Goal: Task Accomplishment & Management: Complete application form

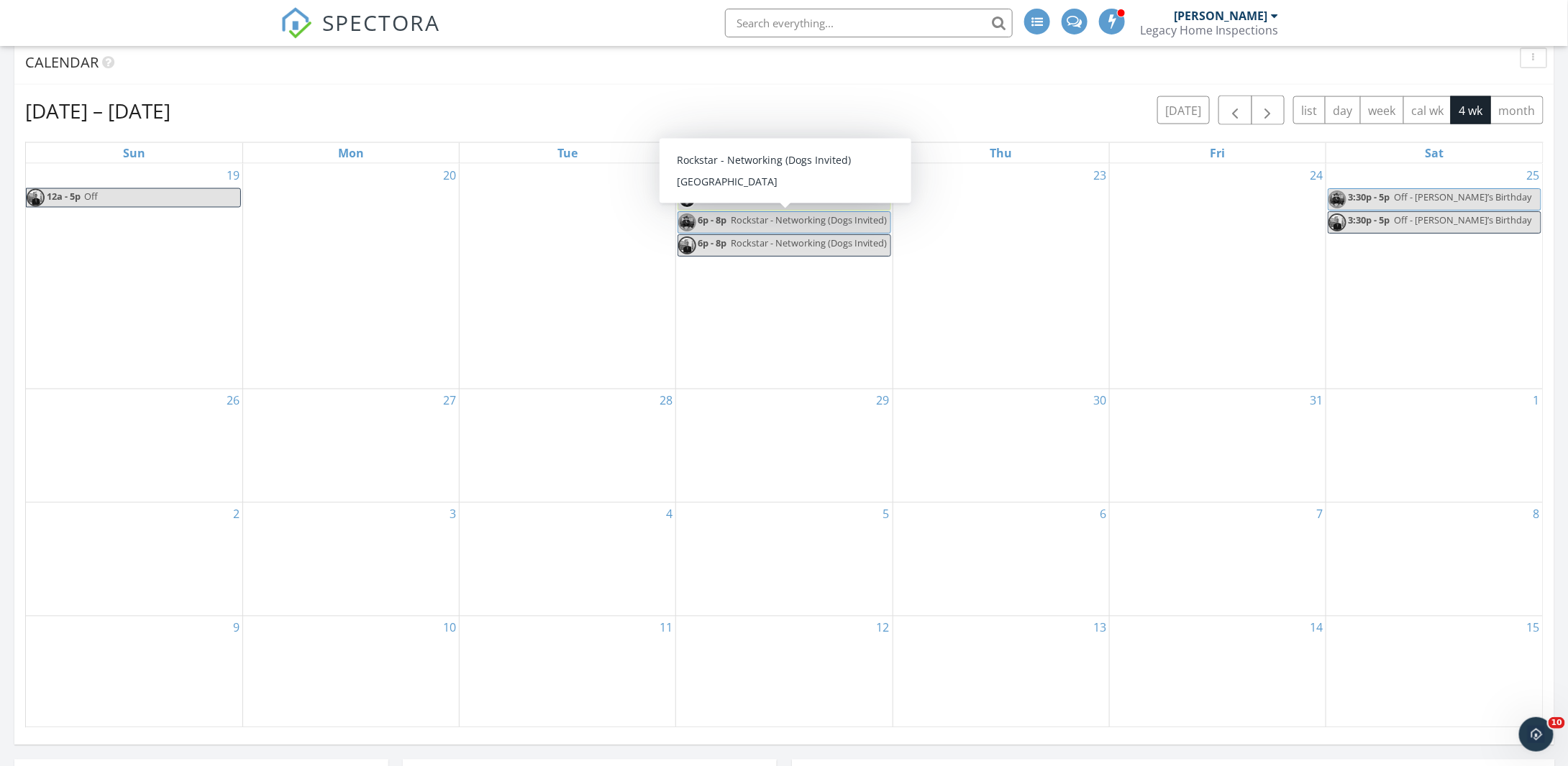
scroll to position [1151, 0]
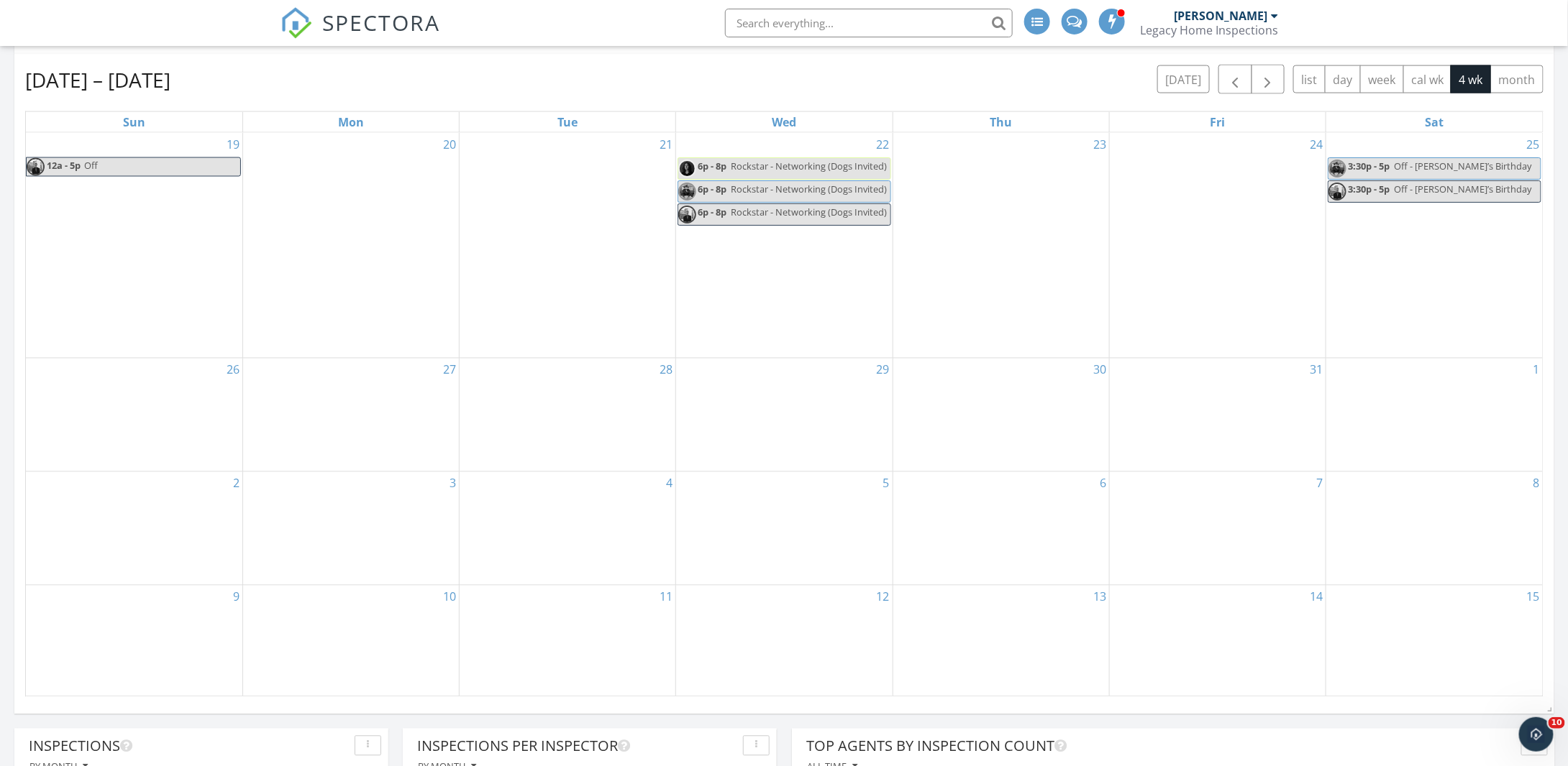
click at [767, 288] on div "22 6p - 8p Rockstar - Networking (Dogs Invited) 6p - 8p Rockstar - Networking (…" at bounding box center [784, 246] width 216 height 226
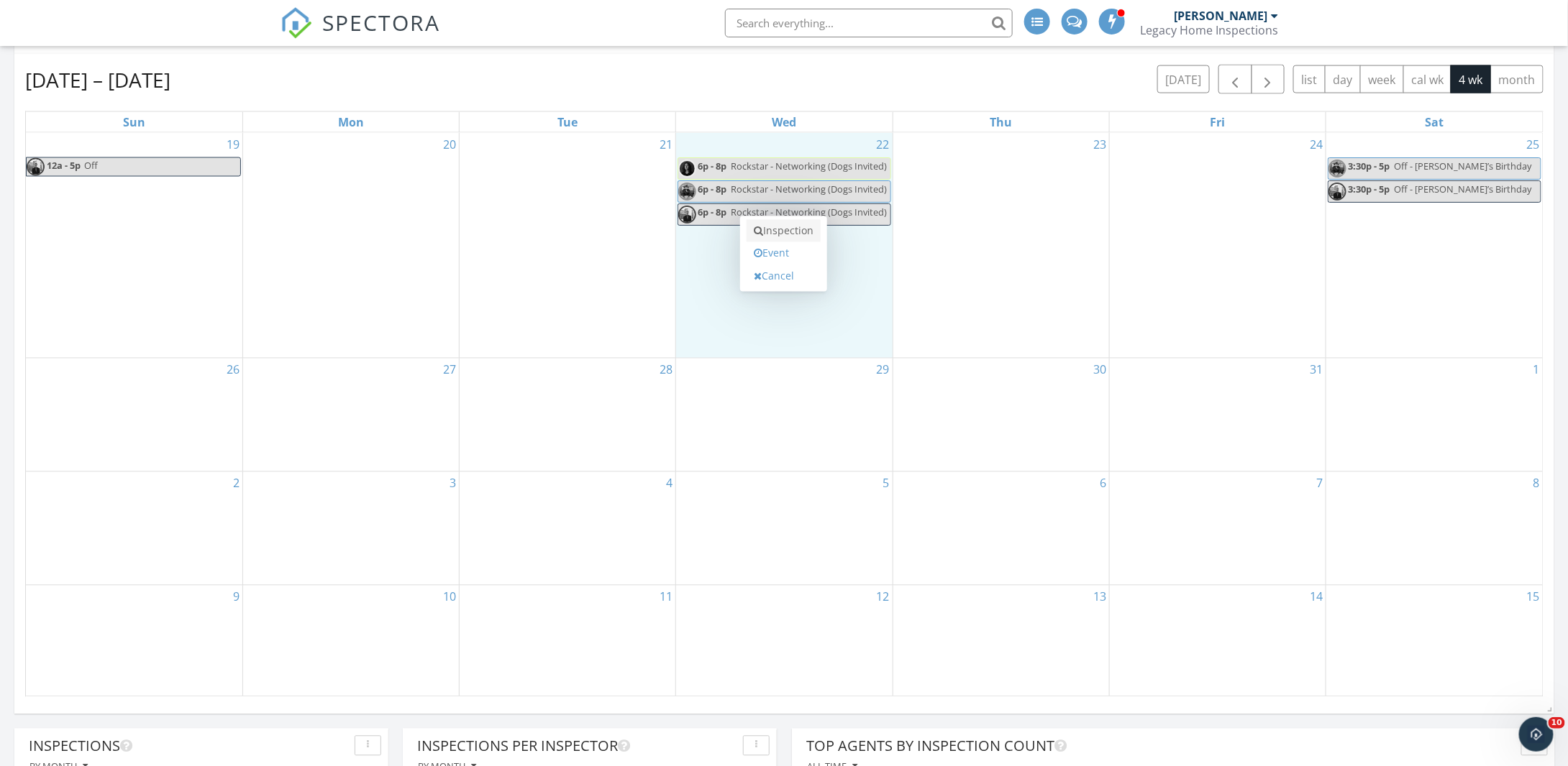
click at [786, 230] on link "Inspection" at bounding box center [784, 231] width 74 height 23
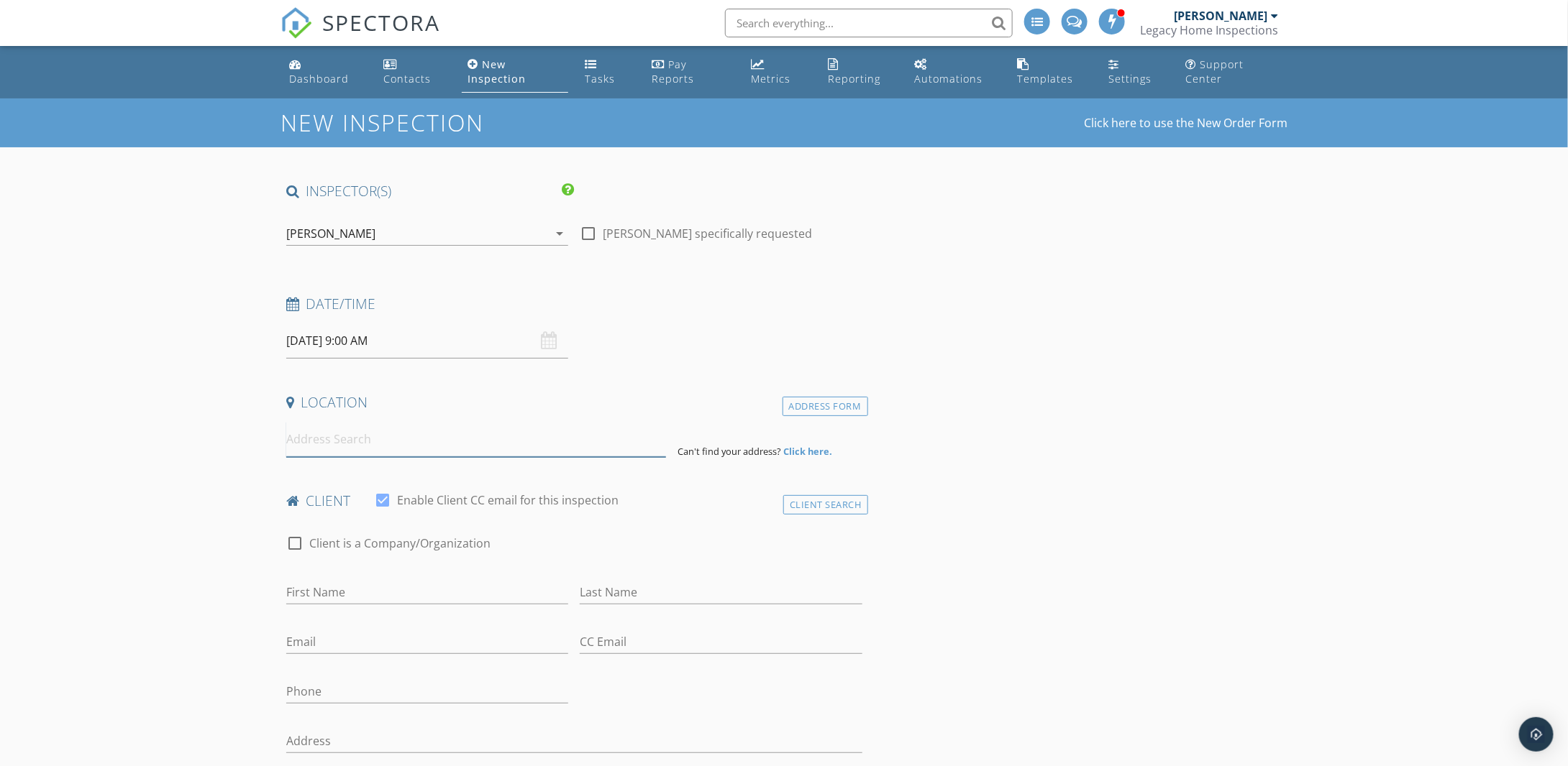
click at [389, 428] on input at bounding box center [476, 439] width 379 height 35
type input "2245 Plowridge Road, Fuquay-Varina, NC, USA"
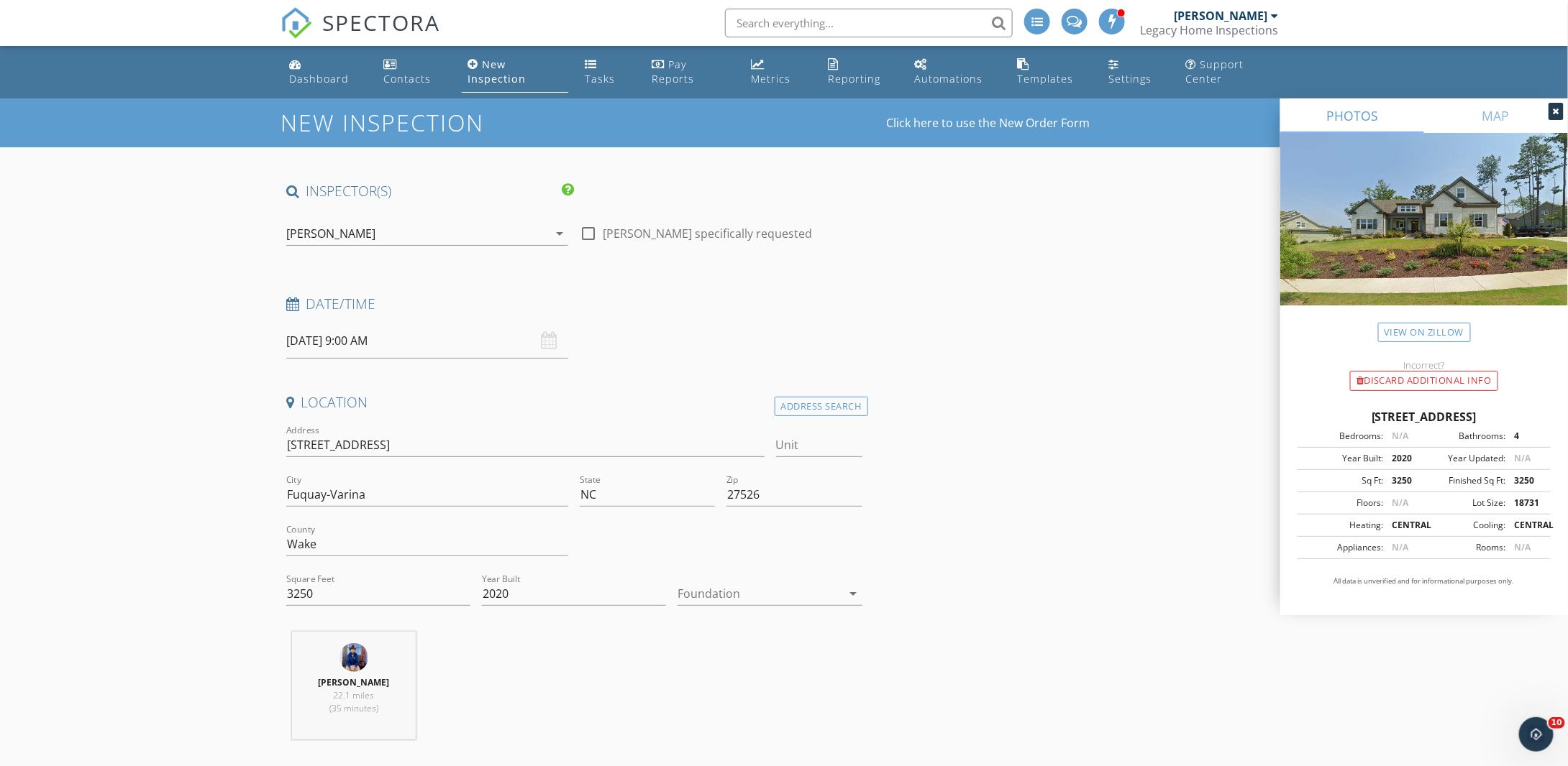
scroll to position [72, 0]
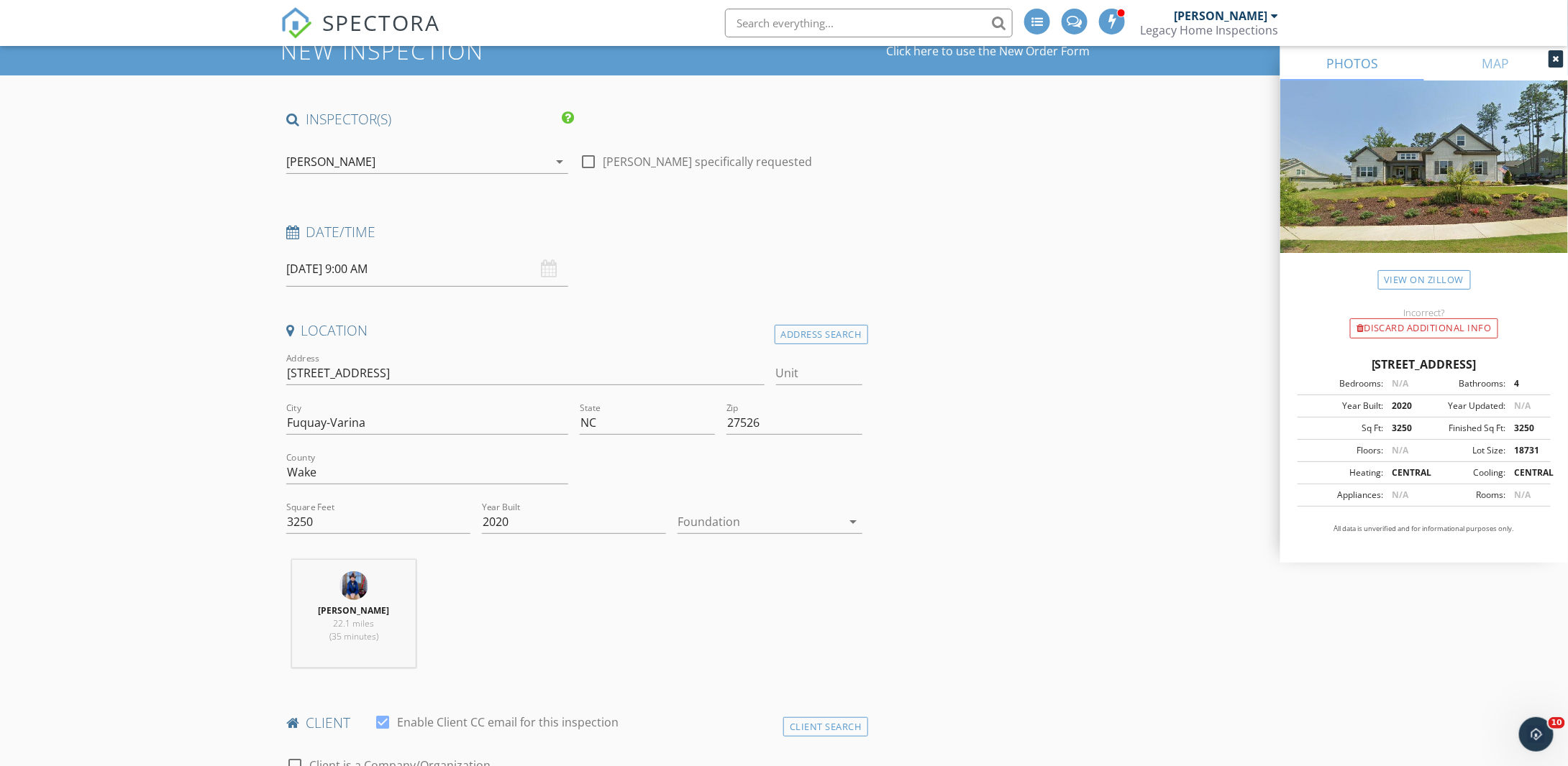
click at [852, 524] on icon "arrow_drop_down" at bounding box center [853, 521] width 17 height 17
click at [729, 629] on div "Crawlspace" at bounding box center [770, 629] width 161 height 17
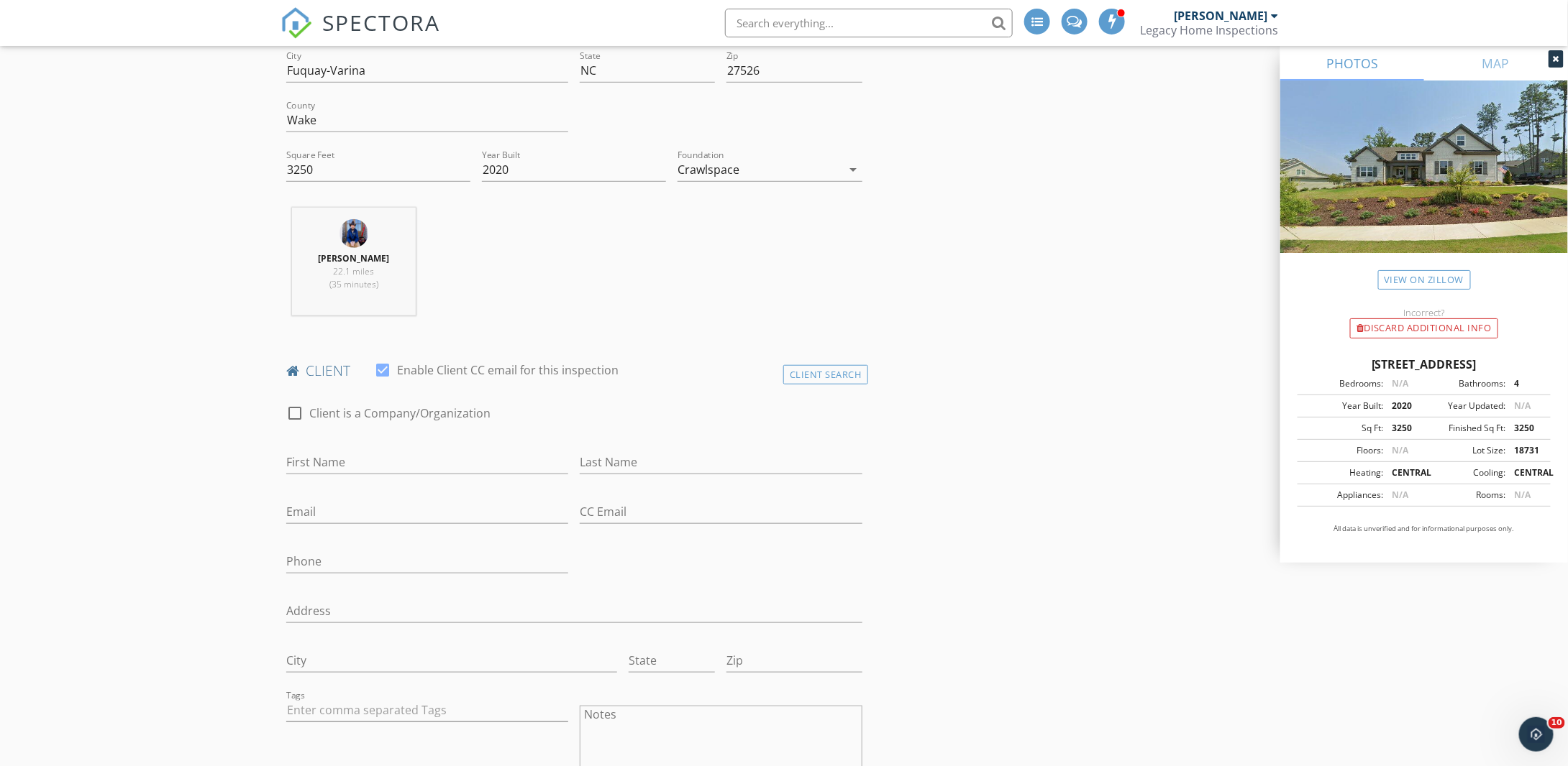
scroll to position [431, 0]
click at [349, 451] on input "First Name" at bounding box center [427, 456] width 282 height 24
type input "[PERSON_NAME]"
click at [382, 499] on input "Email" at bounding box center [427, 505] width 282 height 24
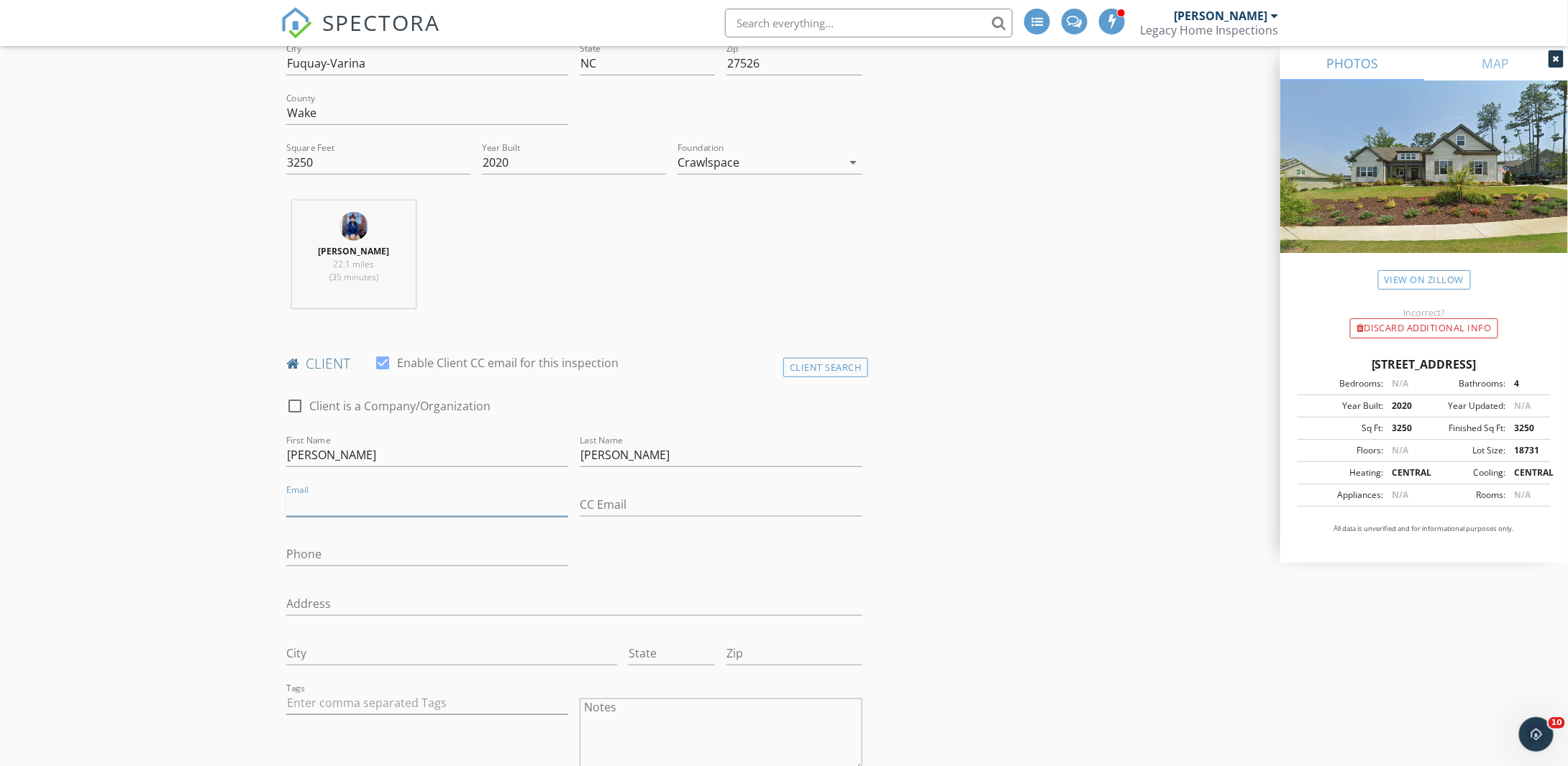
paste input "[EMAIL_ADDRESS][DOMAIN_NAME]"
type input "[EMAIL_ADDRESS][DOMAIN_NAME]"
click at [346, 547] on input "Phone" at bounding box center [427, 555] width 282 height 24
paste input "[PHONE_NUMBER]"
type input "[PHONE_NUMBER]"
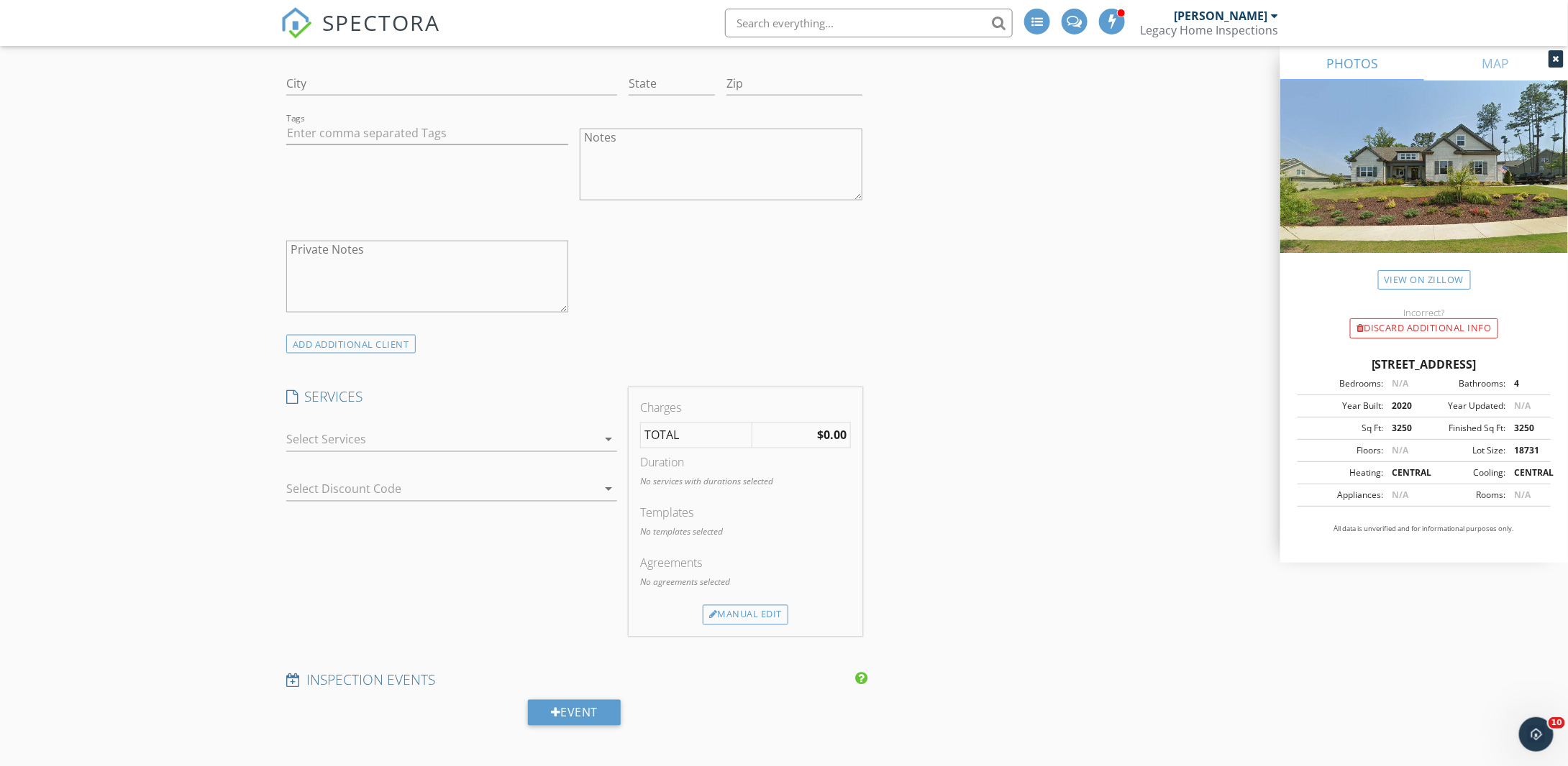
scroll to position [1006, 0]
click at [608, 431] on icon "arrow_drop_down" at bounding box center [608, 435] width 17 height 17
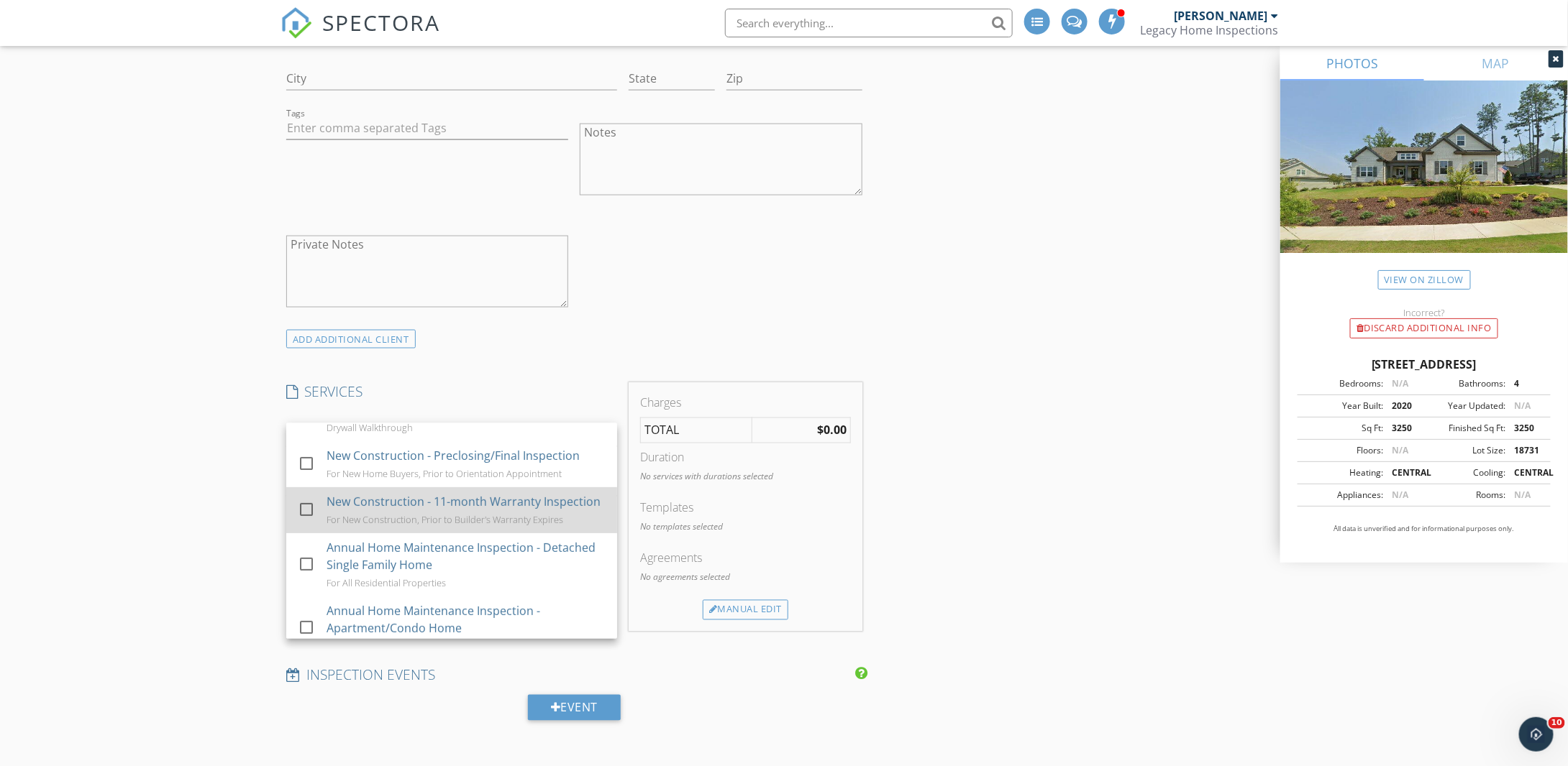
scroll to position [360, 0]
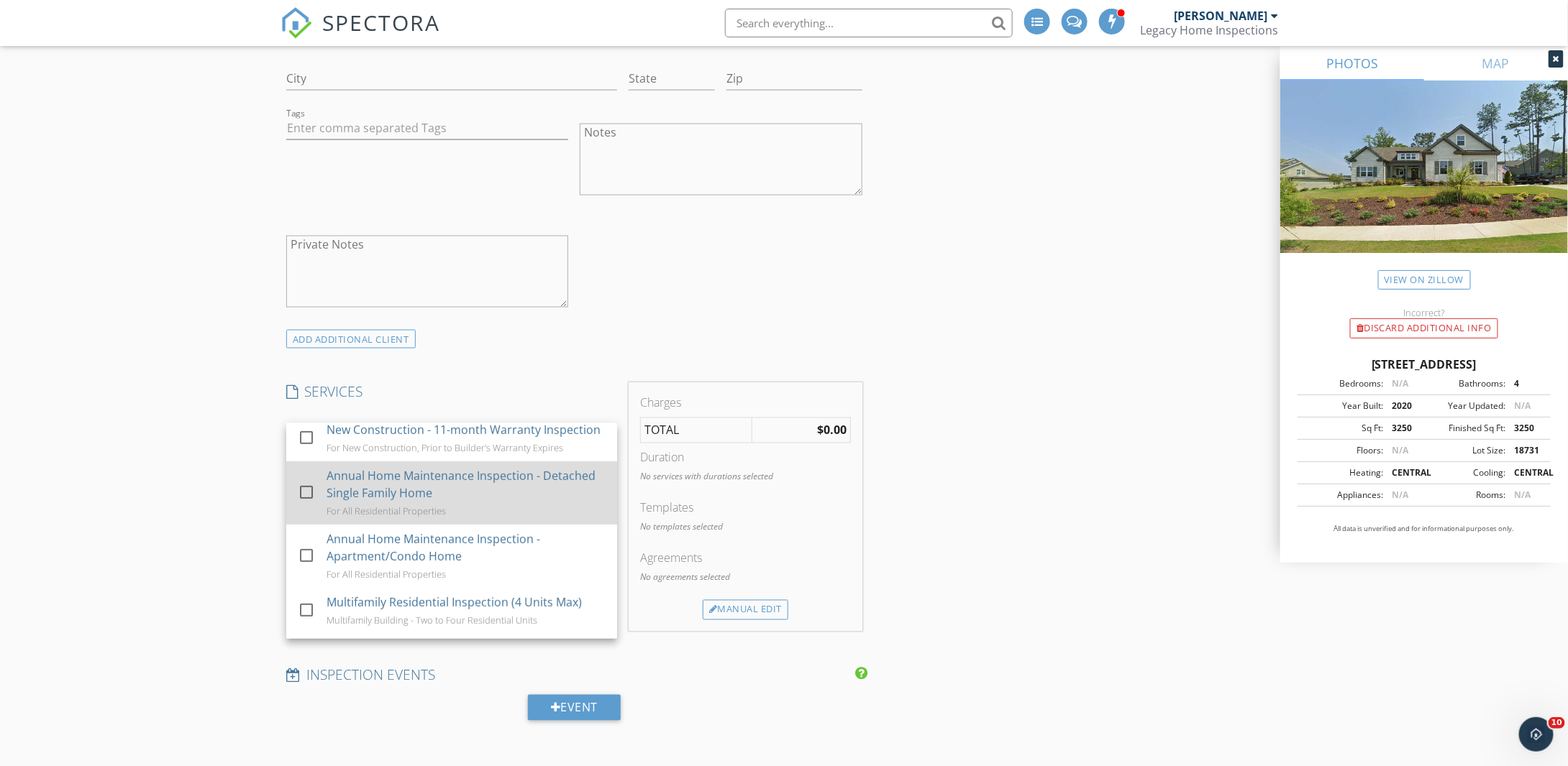
click at [308, 505] on div at bounding box center [307, 492] width 25 height 25
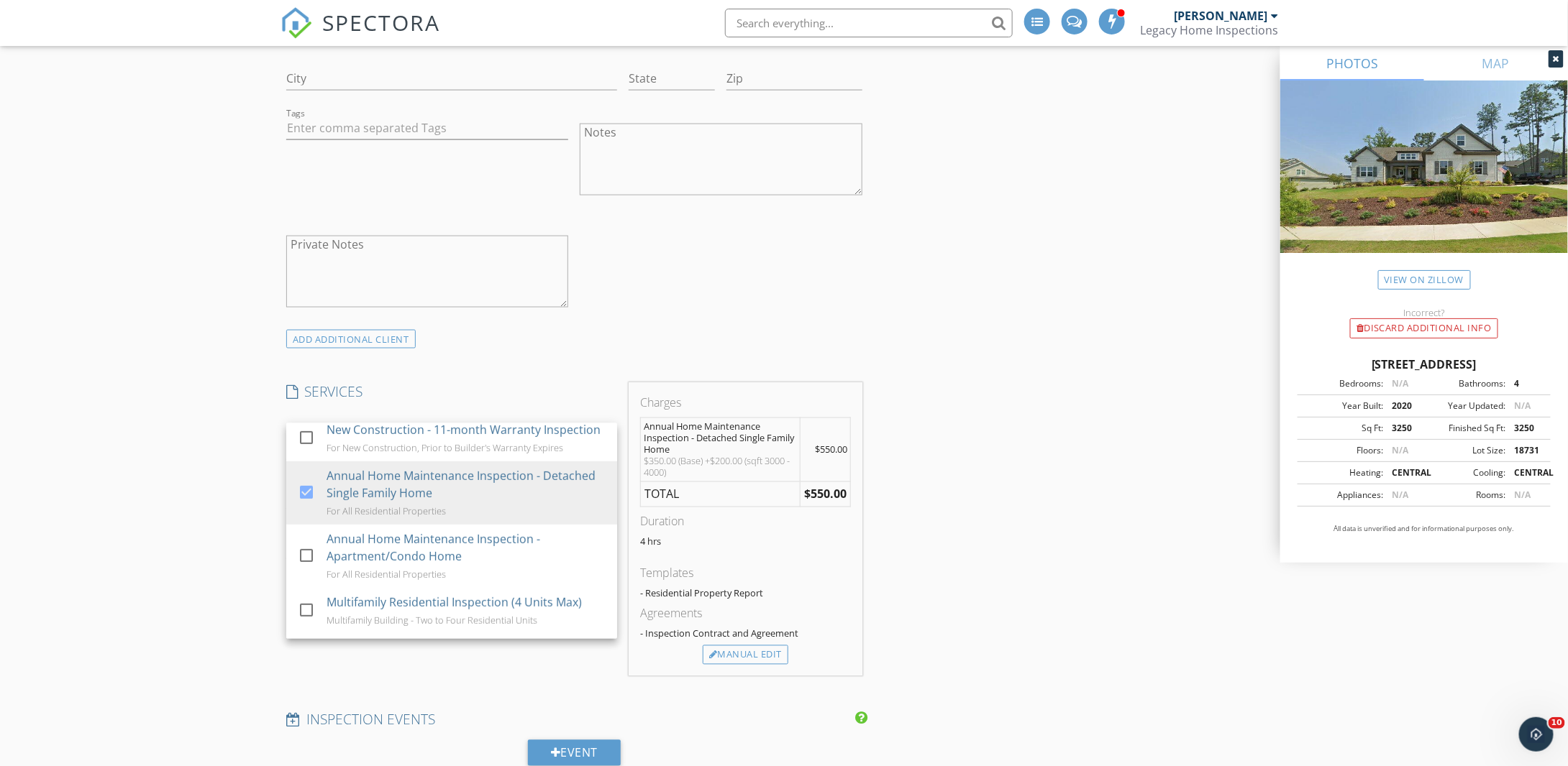
click at [212, 505] on div "New Inspection Click here to use the New Order Form INSPECTOR(S) check_box Jare…" at bounding box center [784, 612] width 1568 height 3040
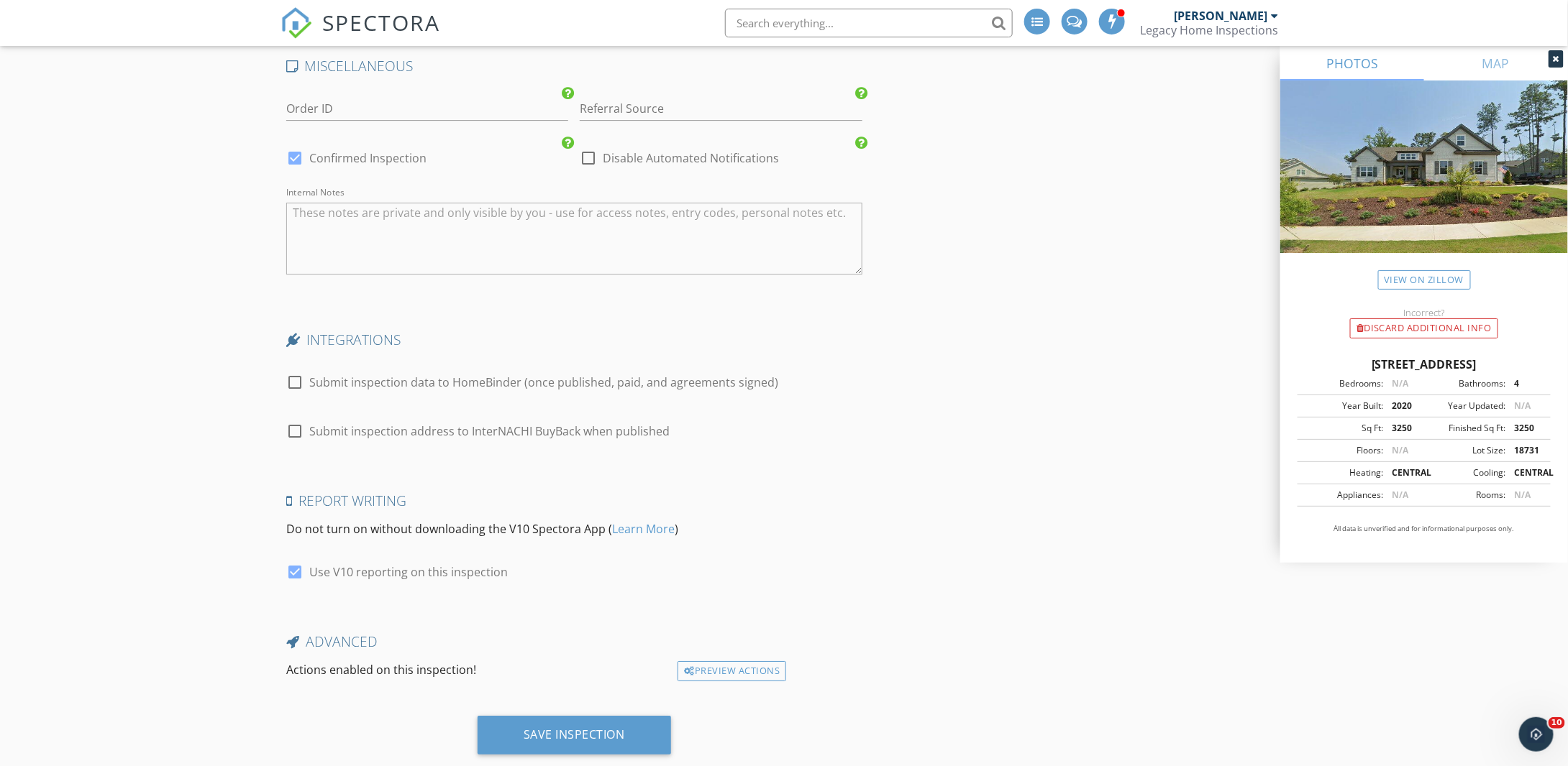
scroll to position [2364, 0]
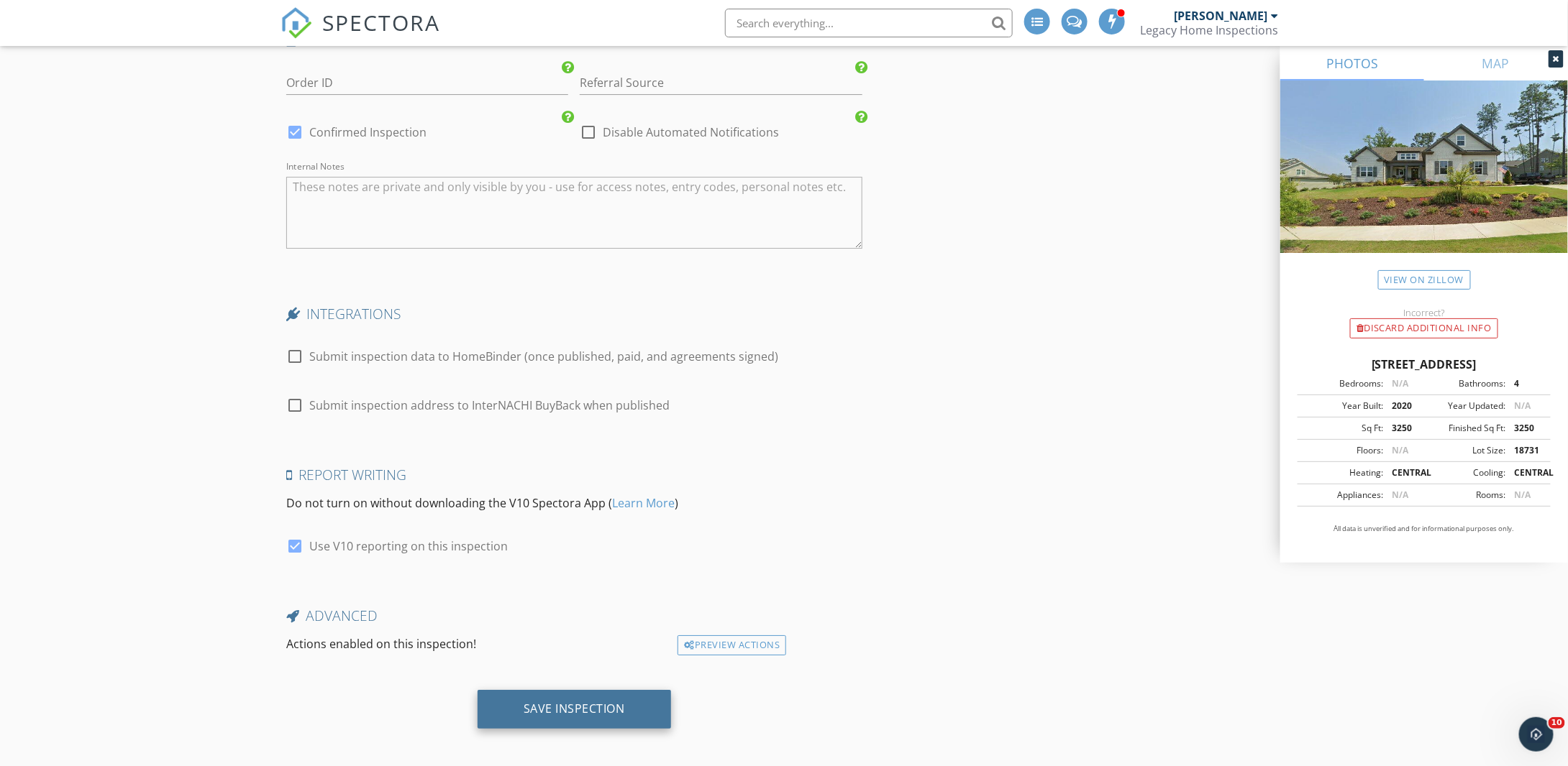
click at [554, 701] on div "Save Inspection" at bounding box center [574, 708] width 101 height 14
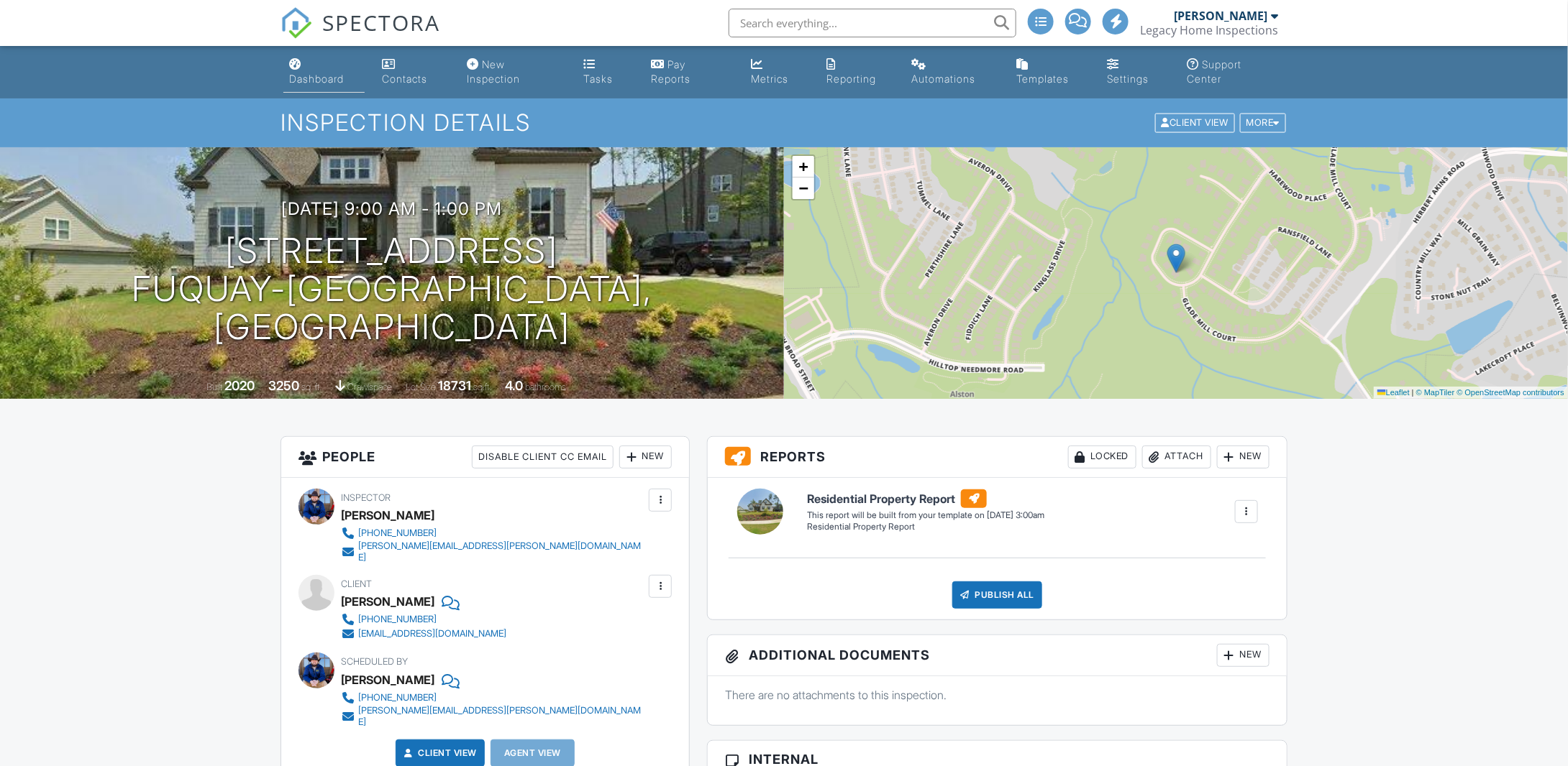
click at [308, 81] on div "Dashboard" at bounding box center [316, 79] width 55 height 12
